Goal: Feedback & Contribution: Submit feedback/report problem

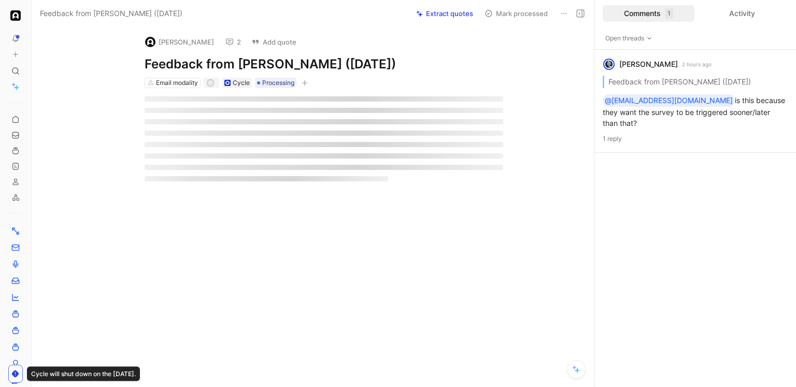
click at [221, 42] on button "2" at bounding box center [233, 42] width 25 height 15
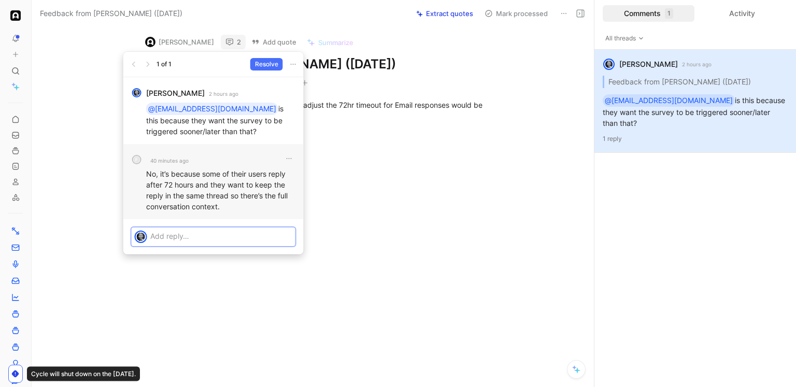
click at [181, 238] on p at bounding box center [221, 236] width 142 height 11
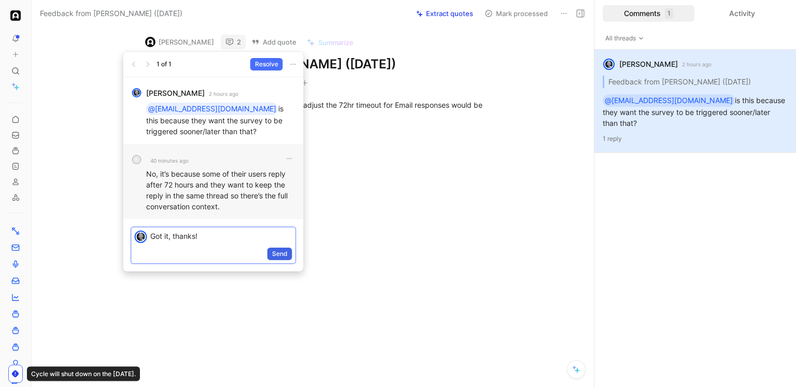
click at [275, 257] on span "Send" at bounding box center [280, 254] width 16 height 10
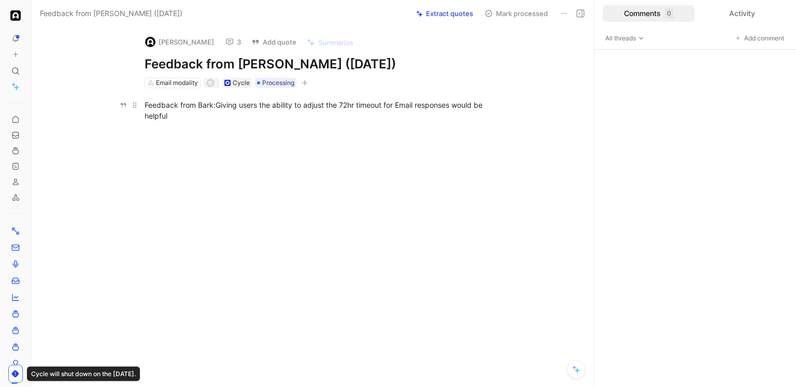
click at [338, 105] on span "Giving users the ability to adjust the 72hr timeout for Email responses would b…" at bounding box center [315, 111] width 340 height 20
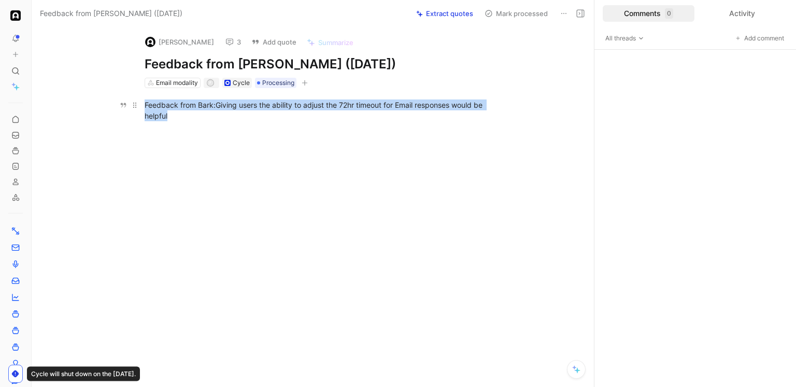
click at [338, 105] on span "Giving users the ability to adjust the 72hr timeout for Email responses would b…" at bounding box center [315, 111] width 340 height 20
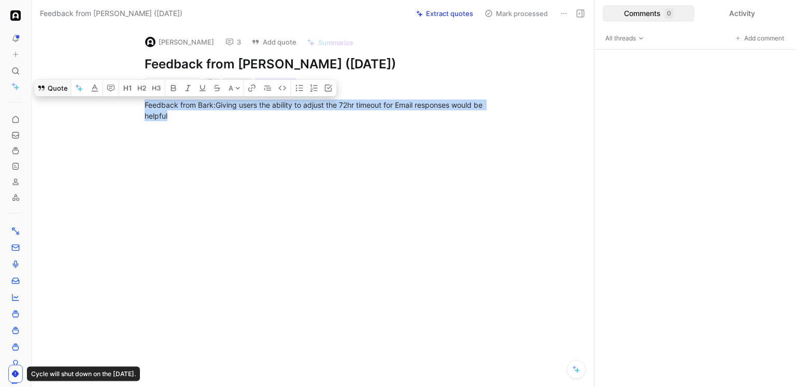
click at [65, 82] on button "Quote" at bounding box center [52, 88] width 37 height 17
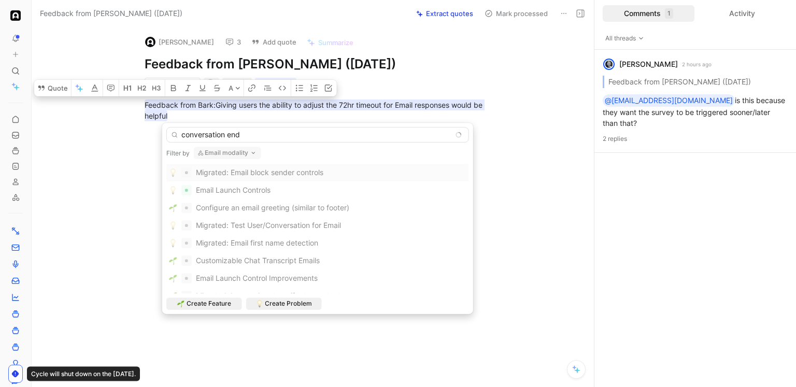
click at [218, 154] on button "Email modality" at bounding box center [227, 153] width 67 height 12
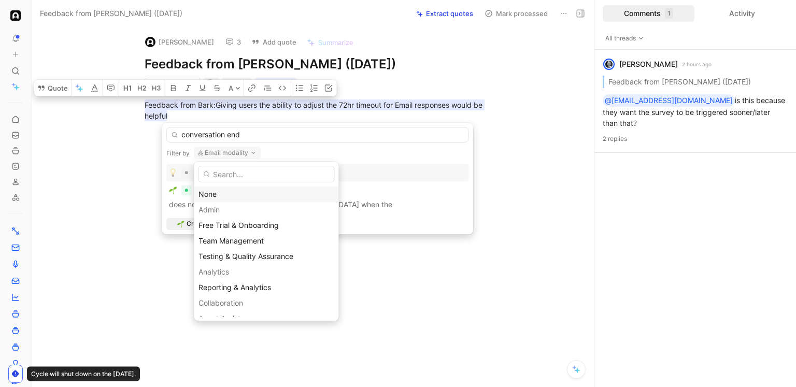
click at [221, 190] on div "None" at bounding box center [266, 194] width 135 height 12
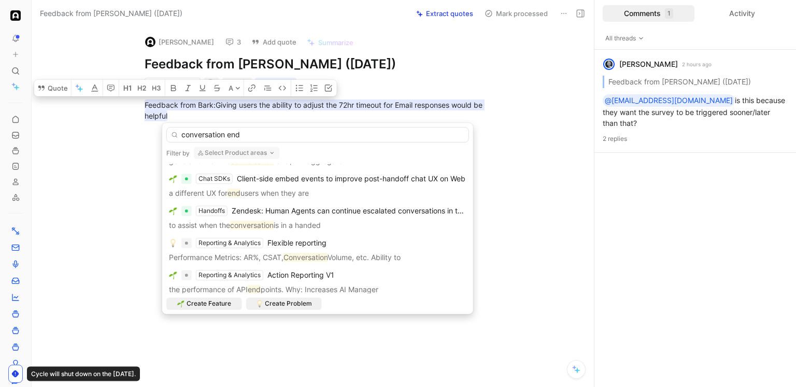
scroll to position [245, 0]
drag, startPoint x: 228, startPoint y: 137, endPoint x: 146, endPoint y: 140, distance: 82.5
click at [146, 140] on body "To pick up a draggable item, press the space bar. While dragging, use the arrow…" at bounding box center [398, 193] width 796 height 387
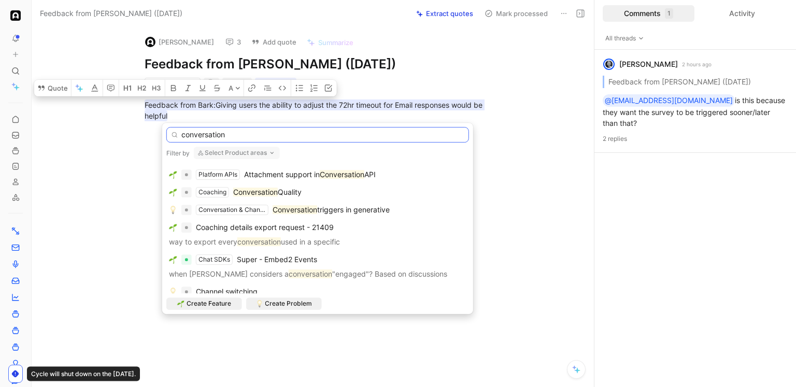
scroll to position [503, 0]
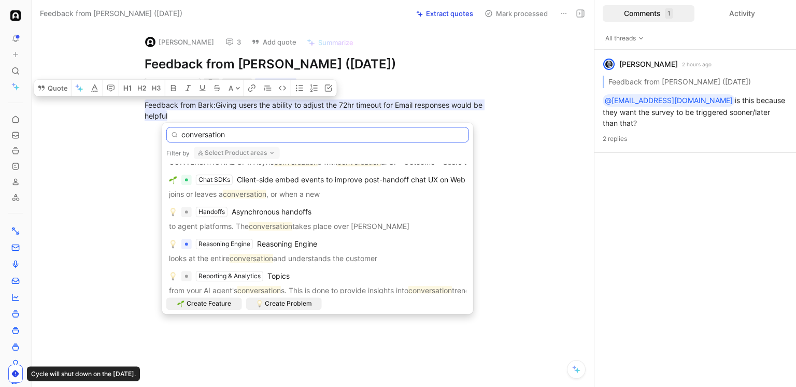
click at [185, 134] on input "conversation" at bounding box center [317, 135] width 303 height 16
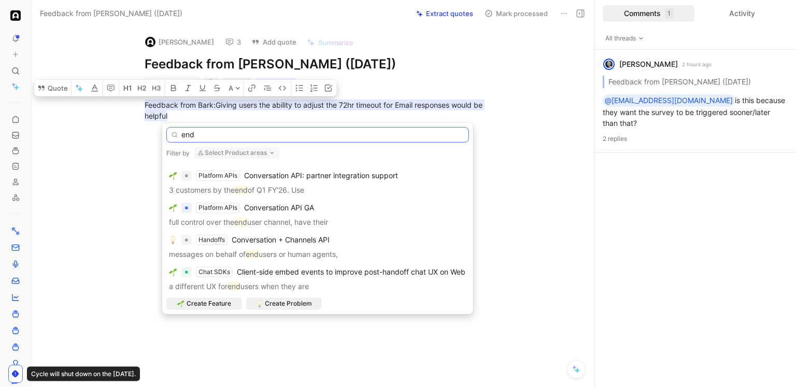
scroll to position [468, 0]
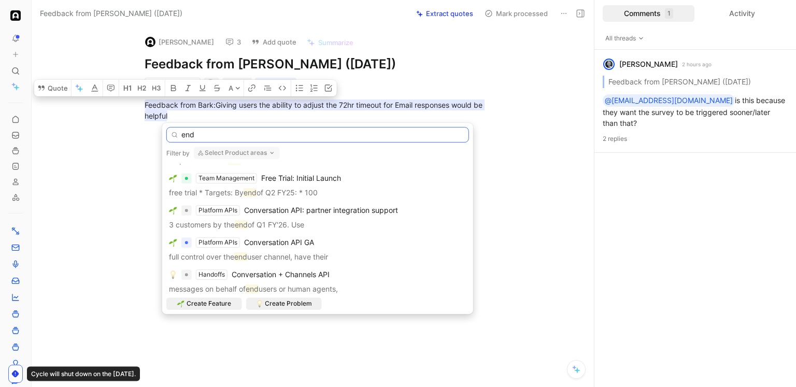
click at [229, 139] on input "end" at bounding box center [317, 135] width 303 height 16
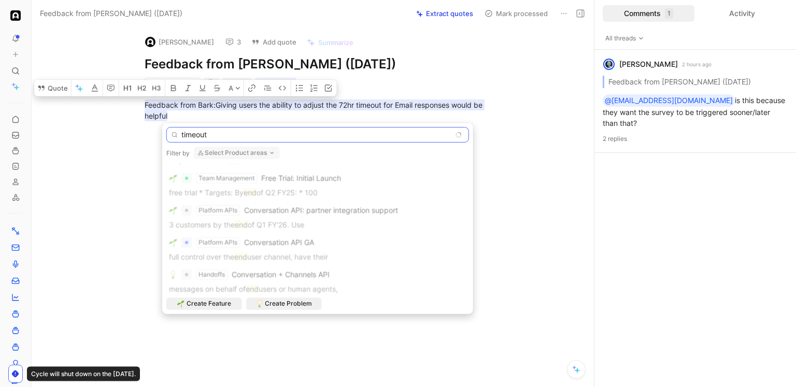
scroll to position [0, 0]
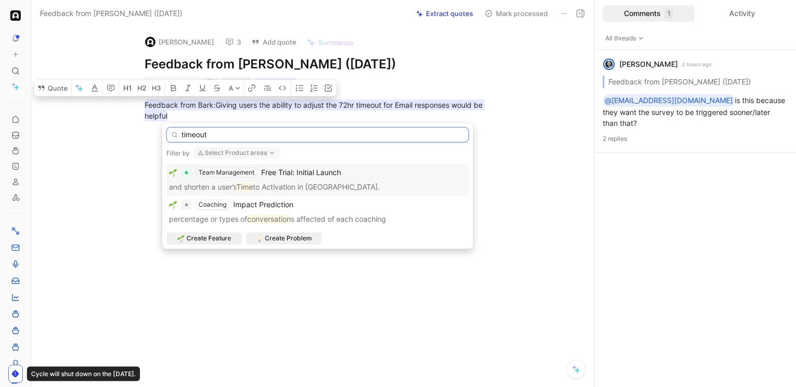
click at [242, 139] on input "timeout" at bounding box center [317, 135] width 303 height 16
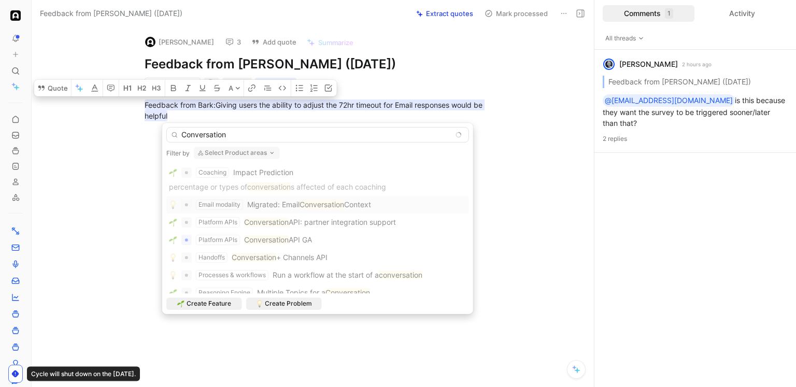
click at [223, 126] on div "Conversation" at bounding box center [317, 133] width 303 height 20
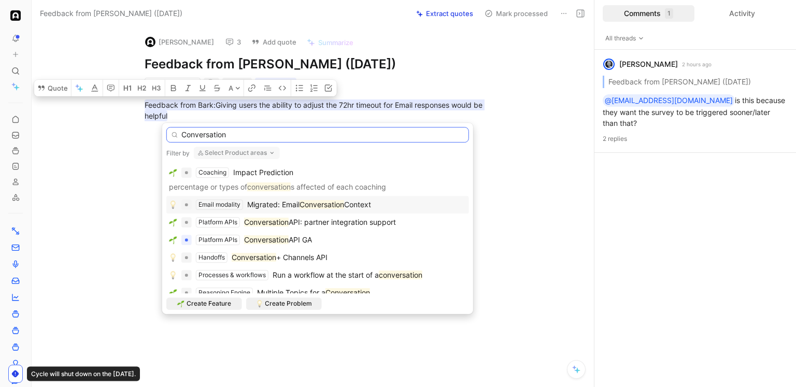
click at [223, 133] on input "Conversation" at bounding box center [317, 135] width 303 height 16
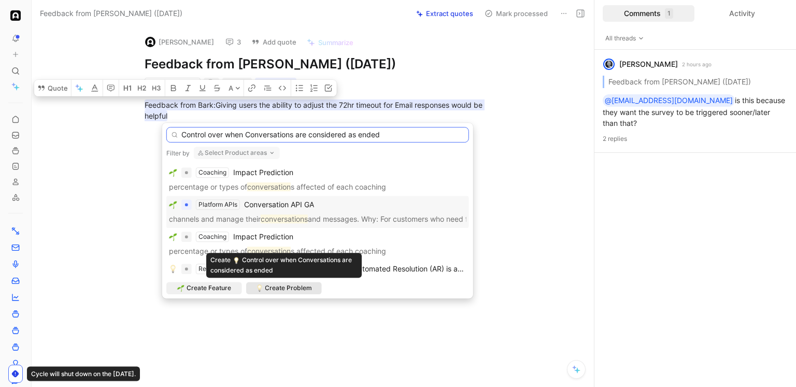
type input "Control over when Conversations are considered as ended"
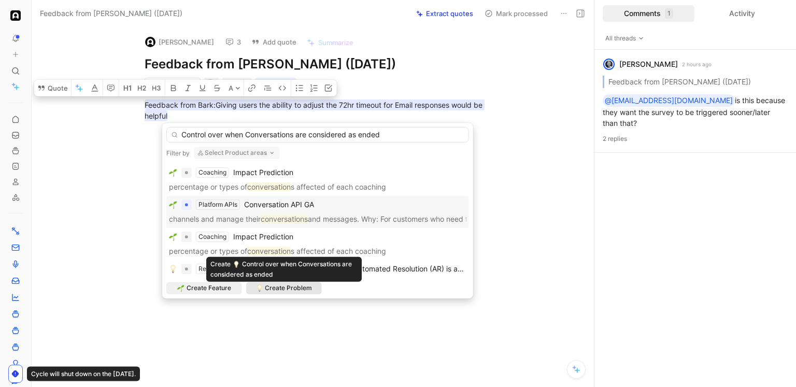
click at [267, 284] on span "Create Problem" at bounding box center [288, 288] width 47 height 10
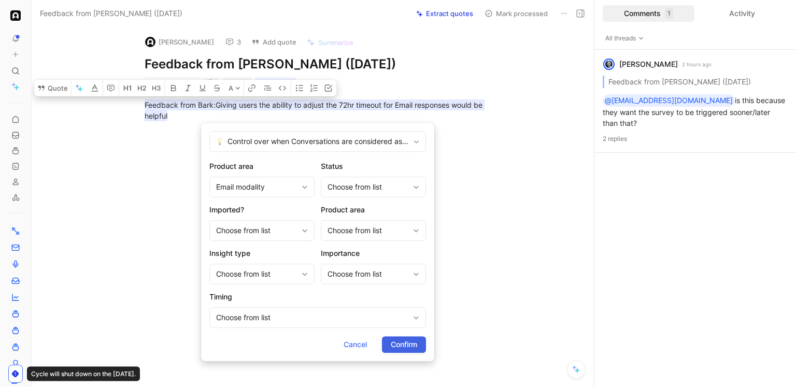
click at [399, 344] on span "Confirm" at bounding box center [404, 345] width 26 height 12
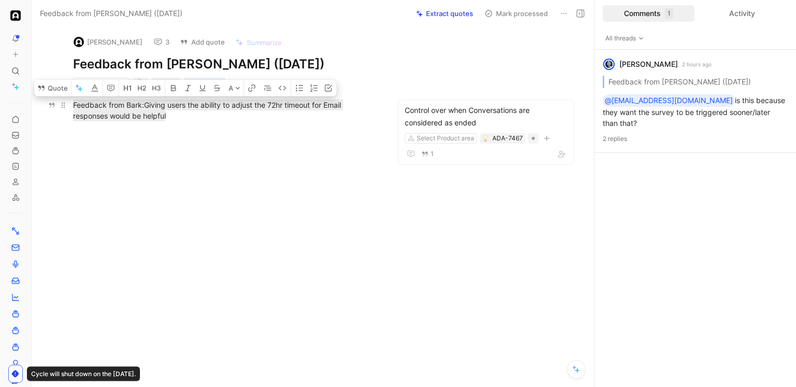
click at [190, 118] on div "Feedback from Bark: Giving users the ability to adjust the 72hr timeout for Ema…" at bounding box center [225, 111] width 305 height 22
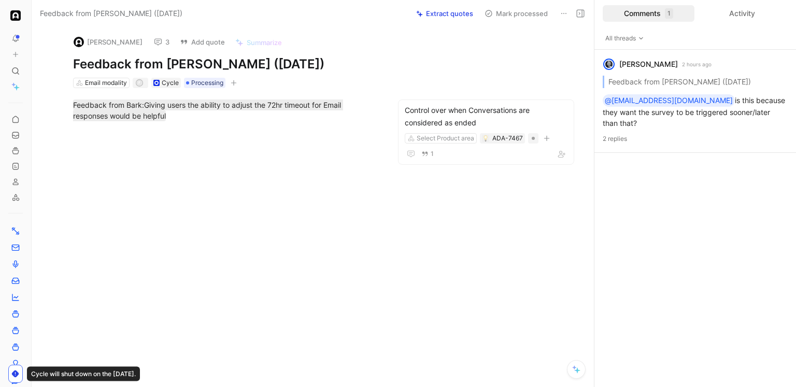
click at [172, 131] on div "Feedback from Bark: Giving users the ability to adjust the 72hr timeout for Ema…" at bounding box center [225, 110] width 345 height 45
click at [154, 39] on icon at bounding box center [158, 42] width 8 height 8
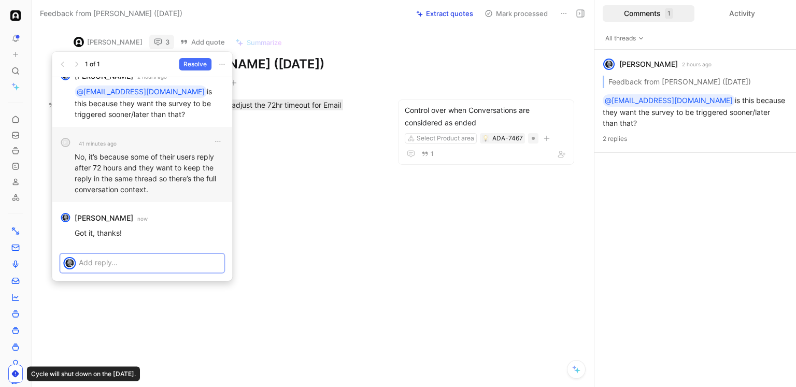
click at [146, 163] on p "No, it’s because some of their users reply after 72 hours and they want to keep…" at bounding box center [149, 173] width 149 height 44
drag, startPoint x: 100, startPoint y: 154, endPoint x: 162, endPoint y: 188, distance: 70.7
click at [162, 188] on p "No, it’s because some of their users reply after 72 hours and they want to keep…" at bounding box center [149, 173] width 149 height 44
copy p "because some of their users reply after 72 hours and they want to keep the repl…"
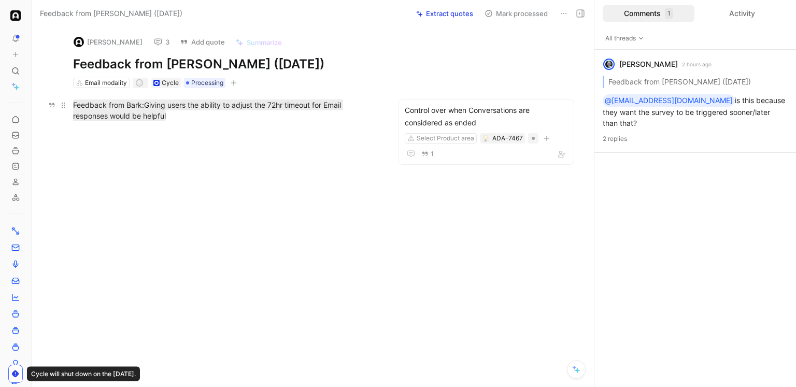
click at [249, 115] on div "Feedback from Bark: Giving users the ability to adjust the 72hr timeout for Ema…" at bounding box center [225, 111] width 305 height 22
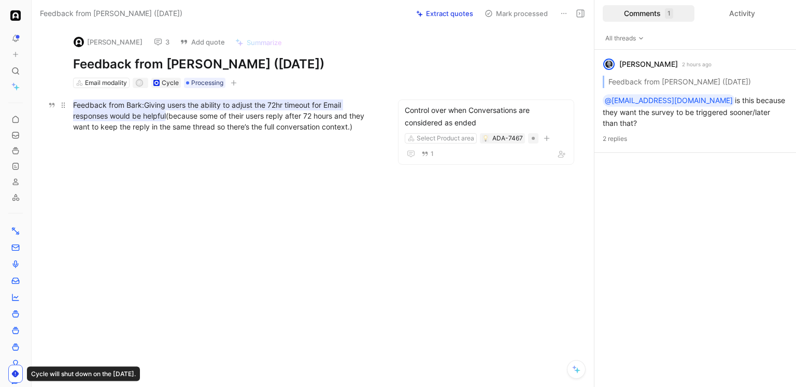
click at [163, 105] on span "Giving users the ability to adjust the 72hr timeout for Email responses would b…" at bounding box center [208, 111] width 270 height 20
click at [525, 118] on div "Control over when Conversations are considered as ended" at bounding box center [486, 116] width 163 height 25
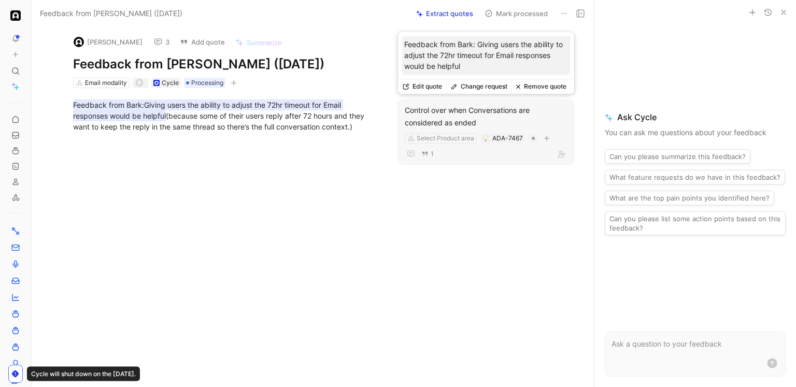
click at [433, 89] on button "Edit quote" at bounding box center [422, 86] width 48 height 15
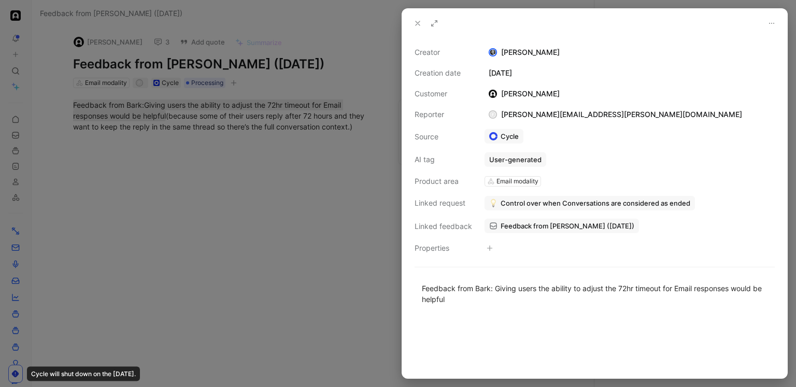
click at [319, 209] on div at bounding box center [398, 193] width 796 height 387
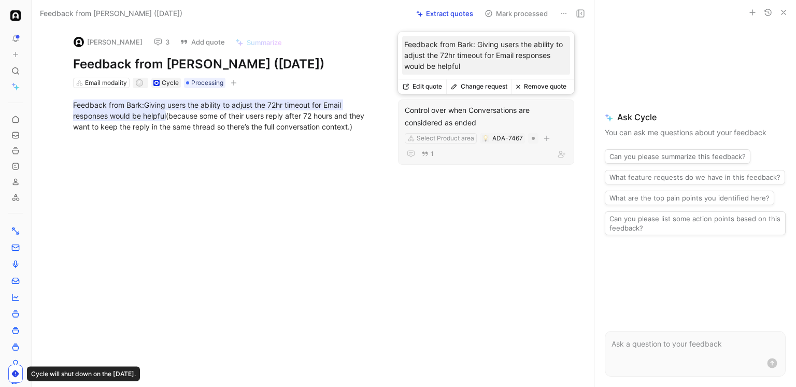
click at [532, 91] on button "Remove quote" at bounding box center [541, 86] width 59 height 15
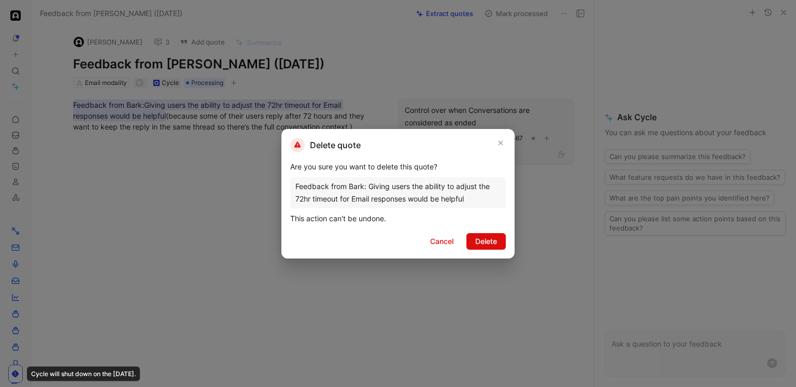
click at [476, 243] on span "Delete" at bounding box center [486, 241] width 22 height 12
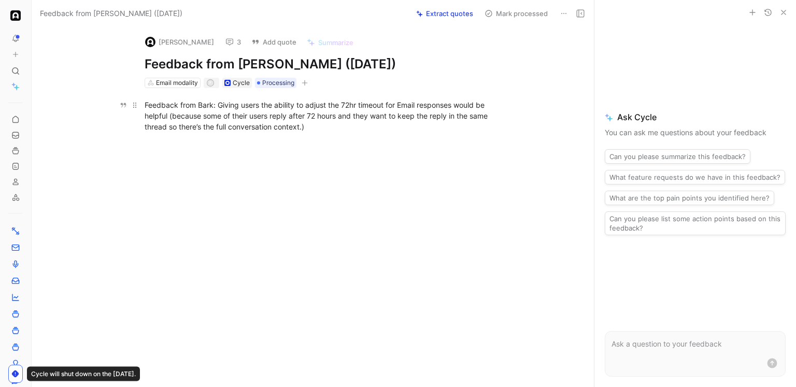
click at [248, 116] on div "Feedback from Bark: Giving users the ability to adjust the 72hr timeout for Ema…" at bounding box center [324, 116] width 359 height 33
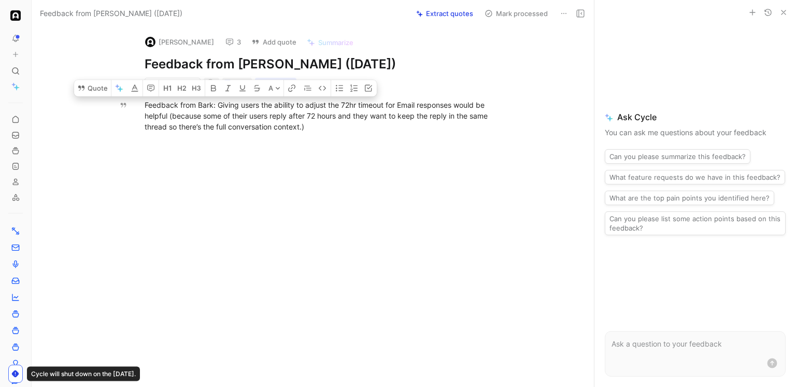
click at [146, 73] on div "[PERSON_NAME] 3 Add quote Summarize Feedback from [PERSON_NAME] ([DATE]) Email …" at bounding box center [324, 58] width 398 height 62
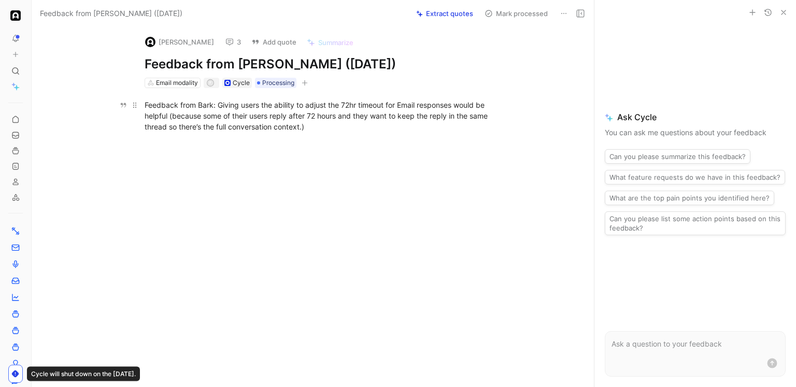
click at [179, 105] on div "Feedback from Bark: Giving users the ability to adjust the 72hr timeout for Ema…" at bounding box center [324, 116] width 359 height 33
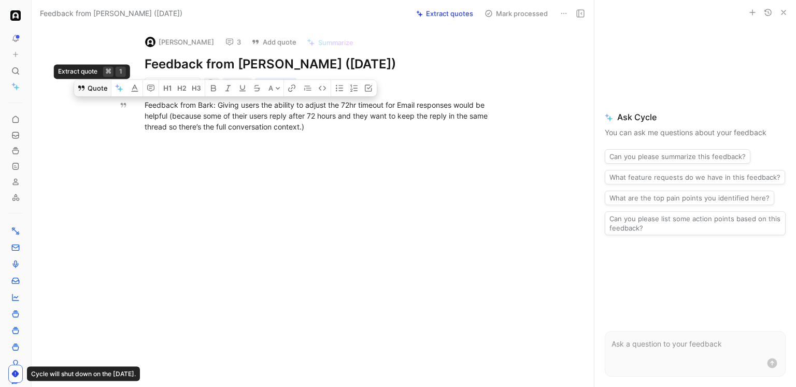
click at [90, 90] on button "Quote" at bounding box center [92, 88] width 37 height 17
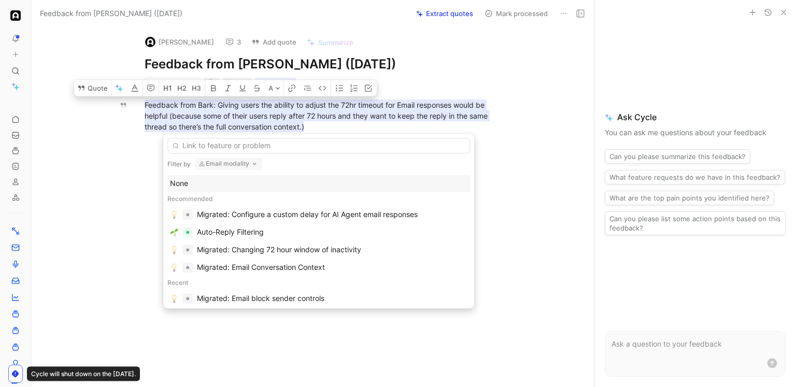
click at [231, 167] on button "Email modality" at bounding box center [228, 164] width 67 height 12
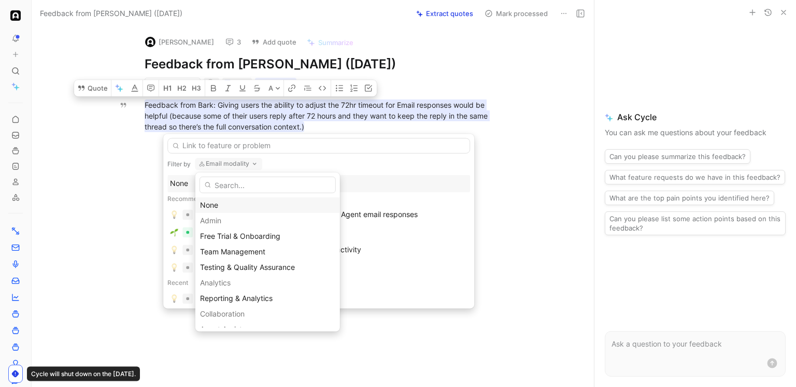
click at [226, 203] on div "None" at bounding box center [267, 205] width 135 height 12
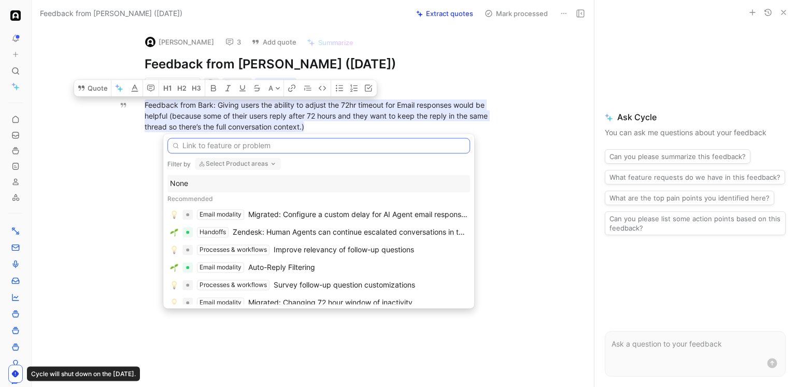
click at [265, 151] on input "text" at bounding box center [318, 146] width 303 height 16
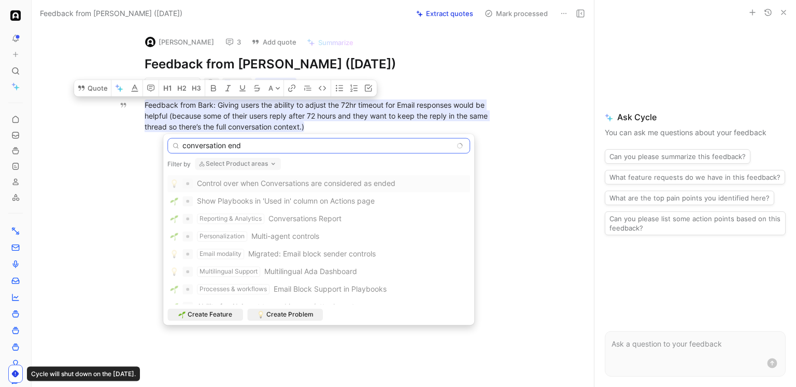
type input "conversation end"
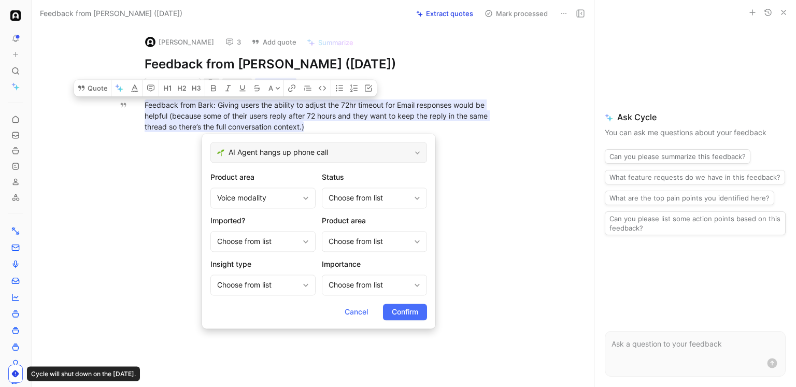
click at [265, 157] on span "AI Agent hangs up phone call" at bounding box center [320, 152] width 182 height 12
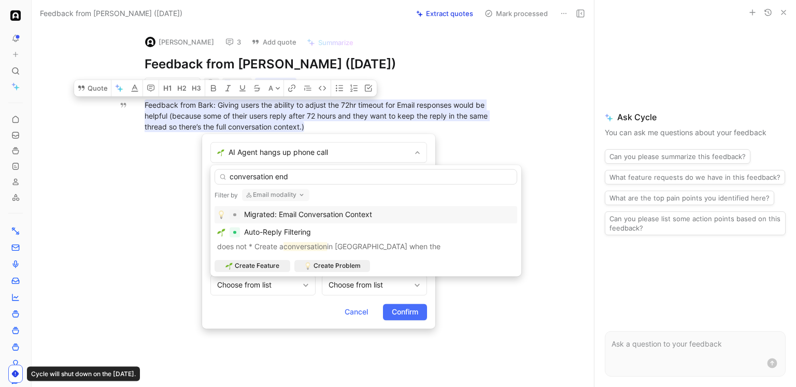
click at [287, 195] on button "Email modality" at bounding box center [275, 195] width 67 height 12
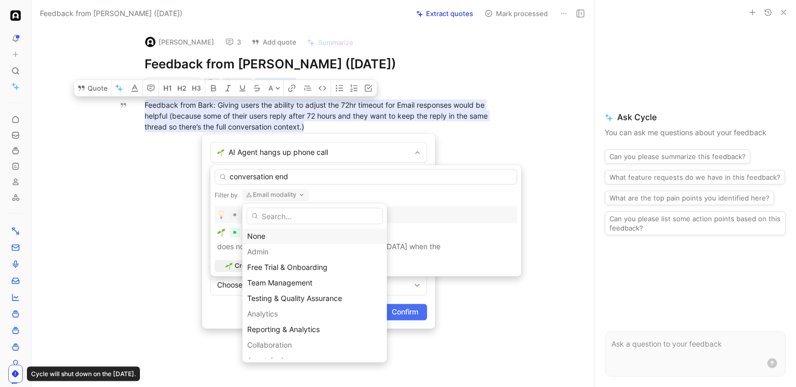
click at [277, 231] on div "None" at bounding box center [314, 236] width 135 height 12
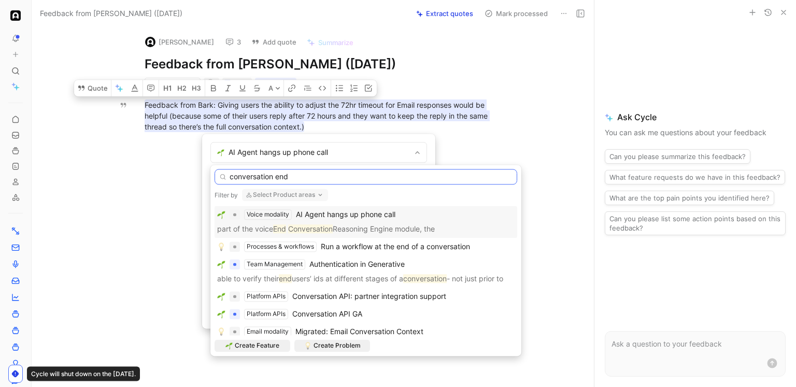
click at [303, 179] on input "conversation end" at bounding box center [366, 177] width 303 height 16
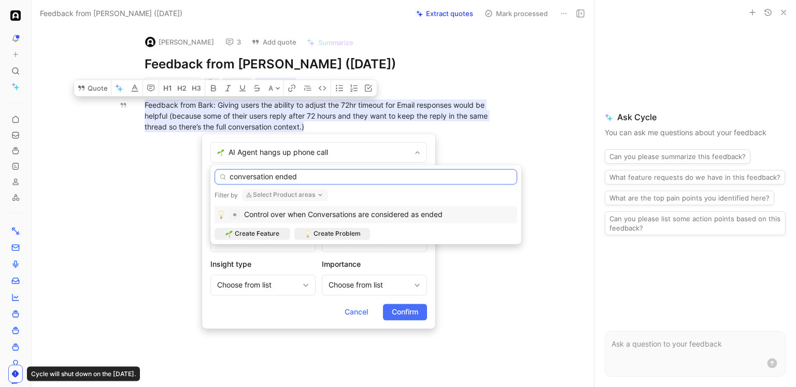
type input "conversation ended"
click at [319, 210] on span "Control over when Conversations are considered as ended" at bounding box center [343, 214] width 199 height 9
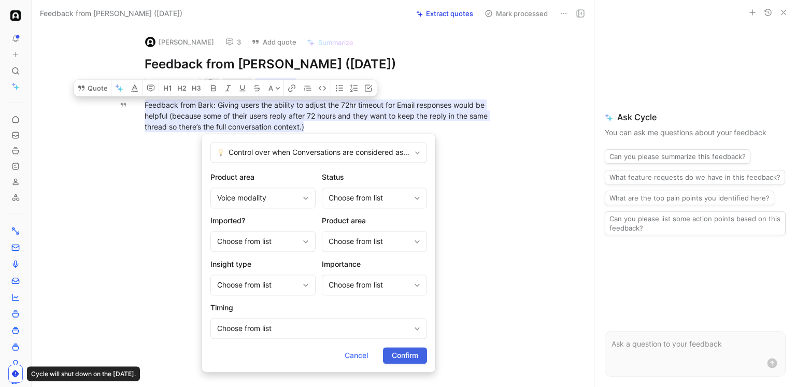
click at [393, 358] on span "Confirm" at bounding box center [405, 355] width 26 height 12
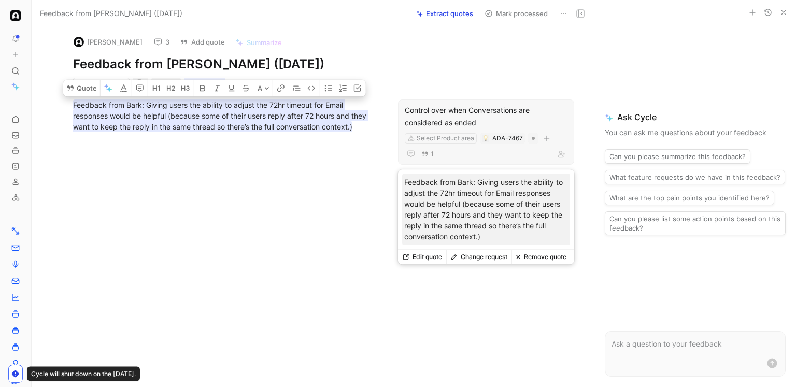
click at [545, 138] on icon "button" at bounding box center [547, 138] width 6 height 1
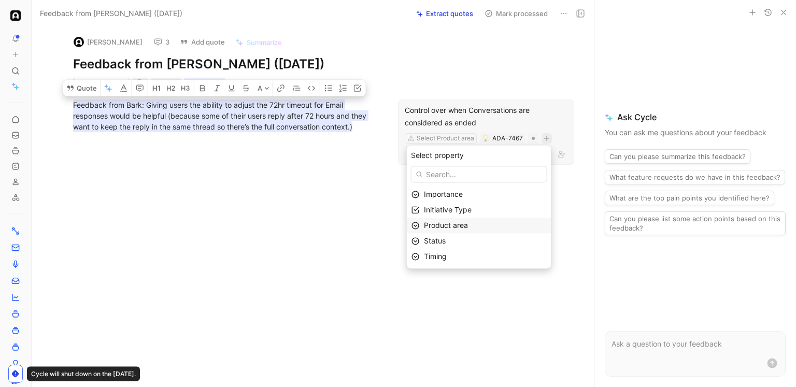
click at [461, 224] on span "Product area" at bounding box center [446, 225] width 44 height 9
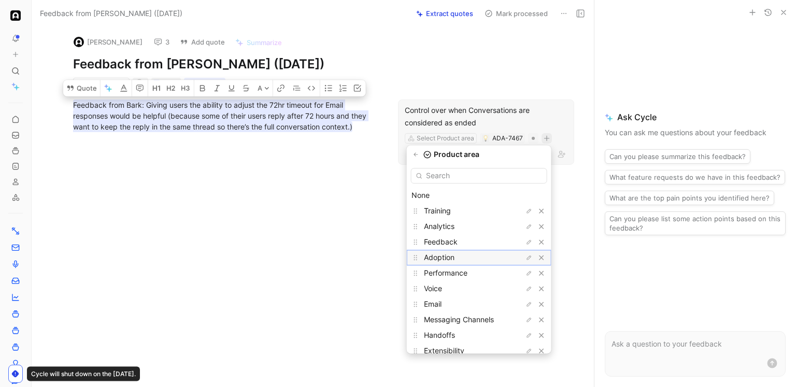
click at [452, 260] on span "Adoption" at bounding box center [439, 257] width 31 height 9
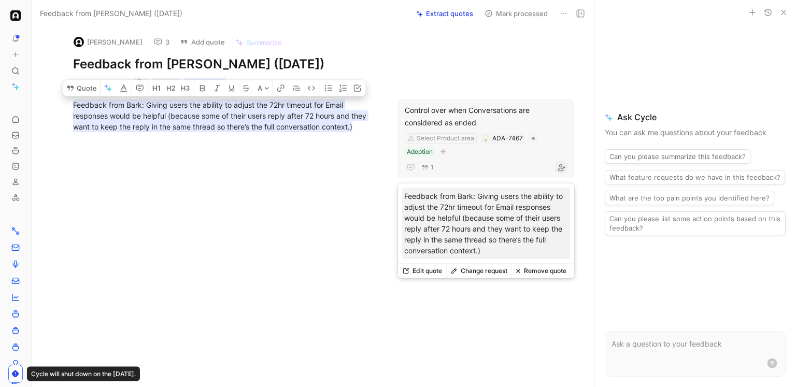
click at [563, 168] on icon "button" at bounding box center [561, 167] width 8 height 8
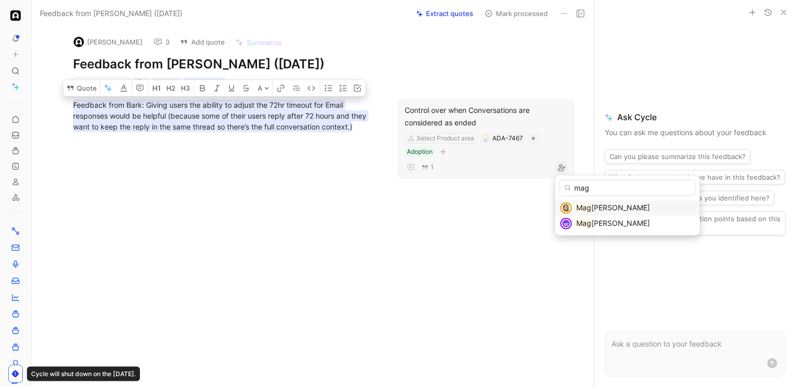
type input "mag"
click at [590, 207] on mark "Mag" at bounding box center [583, 207] width 15 height 9
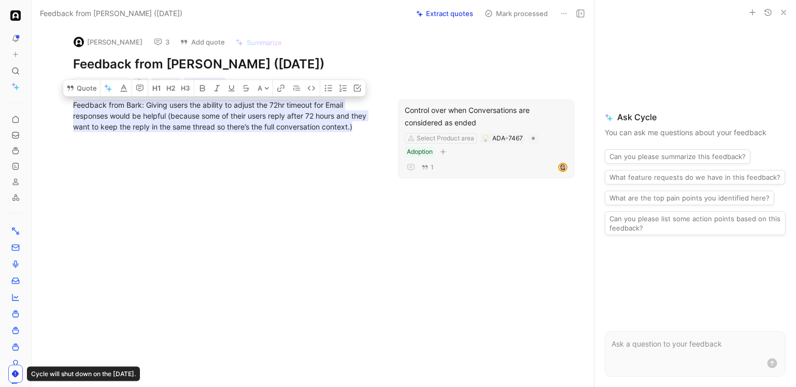
click at [504, 208] on div "[PERSON_NAME] 3 Add quote Summarize Feedback from [PERSON_NAME] ([DATE]) Email …" at bounding box center [313, 207] width 562 height 360
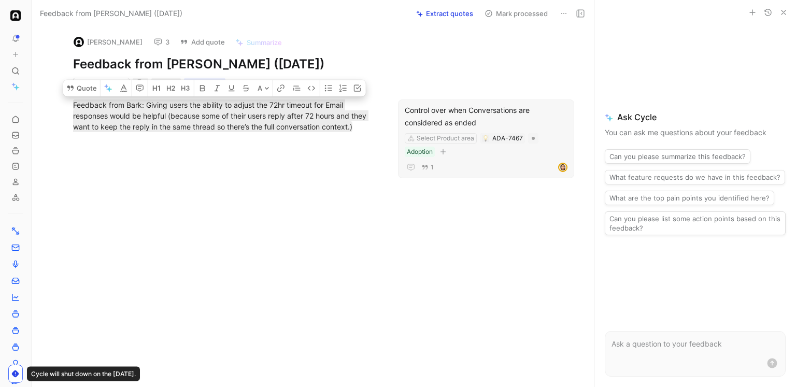
click at [507, 15] on button "Mark processed" at bounding box center [516, 13] width 73 height 15
click at [149, 44] on button "3" at bounding box center [161, 42] width 25 height 15
click at [510, 18] on button "Mark processed" at bounding box center [516, 13] width 73 height 15
click at [501, 65] on div "[PERSON_NAME] 3 Add quote Summarize Feedback from [PERSON_NAME] ([DATE]) Email …" at bounding box center [313, 207] width 562 height 360
click at [780, 15] on icon "button" at bounding box center [784, 12] width 8 height 8
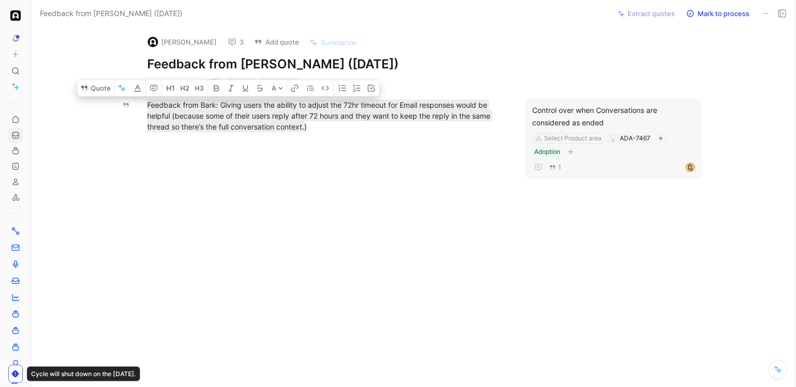
click at [14, 133] on icon at bounding box center [15, 135] width 8 height 8
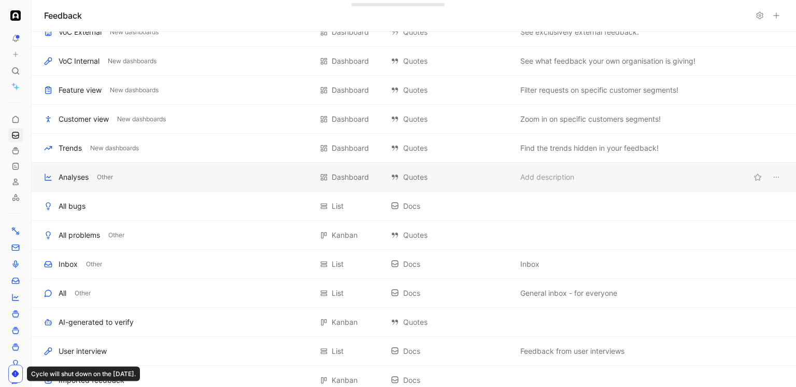
scroll to position [73, 0]
click at [66, 262] on div "Inbox" at bounding box center [68, 264] width 19 height 12
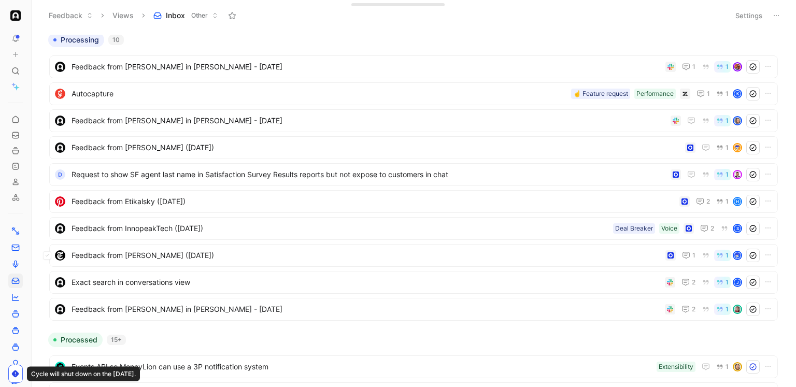
scroll to position [301, 0]
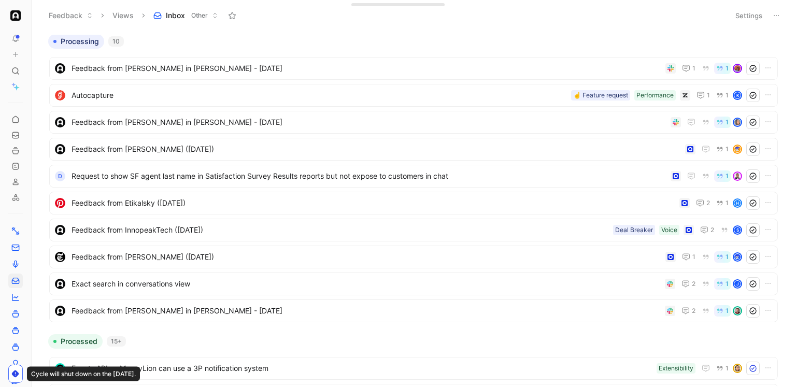
click at [20, 41] on button at bounding box center [15, 38] width 15 height 15
